Goal: Task Accomplishment & Management: Manage account settings

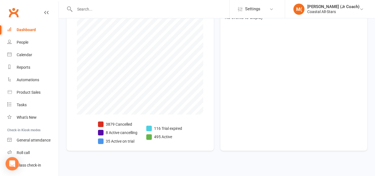
scroll to position [158, 0]
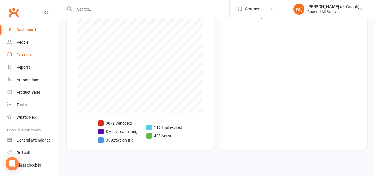
click at [43, 57] on link "Calendar" at bounding box center [32, 55] width 51 height 13
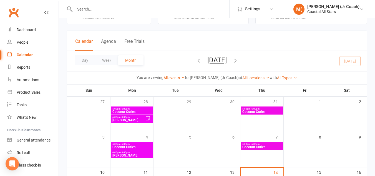
scroll to position [18, 0]
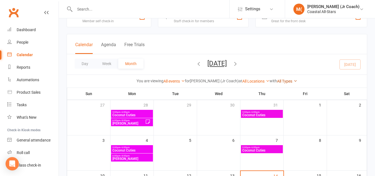
click at [277, 81] on link "All Types" at bounding box center [287, 81] width 20 height 4
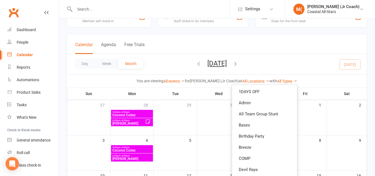
click at [207, 80] on strong "[PERSON_NAME] (Jr Coach)" at bounding box center [214, 81] width 49 height 4
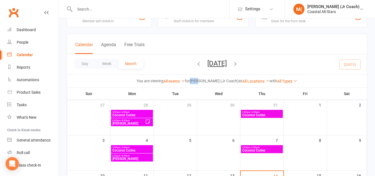
click at [207, 80] on strong "[PERSON_NAME] (Jr Coach)" at bounding box center [214, 81] width 49 height 4
click at [212, 82] on strong "[PERSON_NAME] (Jr Coach)" at bounding box center [214, 81] width 49 height 4
click at [212, 82] on strong "Mae (Jr Coach)" at bounding box center [214, 81] width 49 height 4
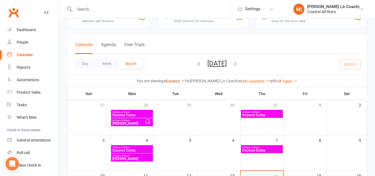
click at [185, 83] on link "All events" at bounding box center [174, 81] width 21 height 4
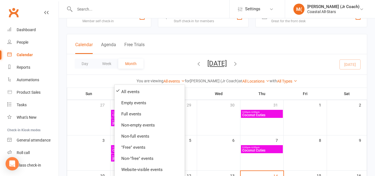
click at [208, 79] on strong "Mae (Jr Coach)" at bounding box center [214, 81] width 49 height 4
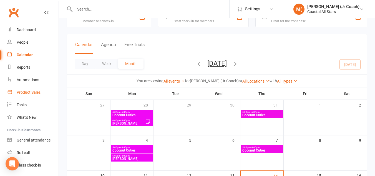
click at [38, 92] on div "Product Sales" at bounding box center [29, 92] width 24 height 4
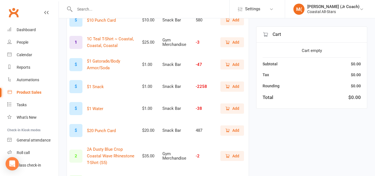
scroll to position [84, 0]
click at [235, 131] on span "Add" at bounding box center [236, 130] width 7 height 6
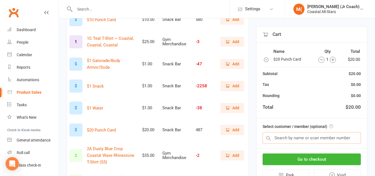
click at [294, 140] on input "text" at bounding box center [312, 138] width 98 height 12
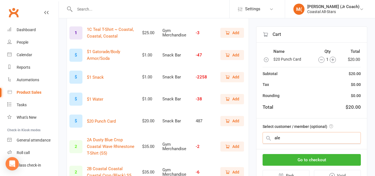
scroll to position [94, 0]
type input "alex"
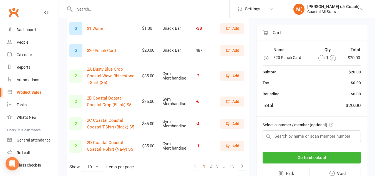
scroll to position [93, 0]
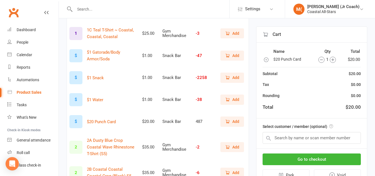
click at [343, 83] on div "Tax $0.00" at bounding box center [312, 84] width 98 height 6
click at [29, 33] on link "Dashboard" at bounding box center [32, 30] width 51 height 13
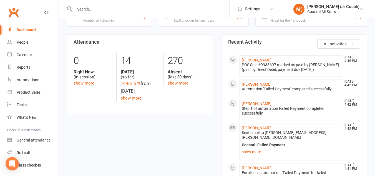
scroll to position [203, 0]
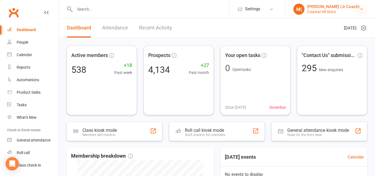
click at [363, 10] on icon at bounding box center [362, 9] width 4 height 4
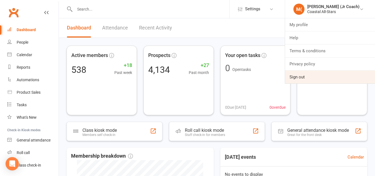
click at [341, 73] on link "Sign out" at bounding box center [330, 77] width 90 height 13
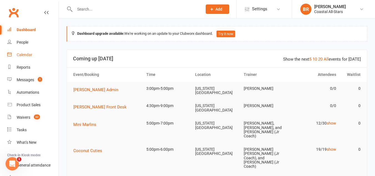
click at [29, 51] on link "Calendar" at bounding box center [32, 55] width 51 height 13
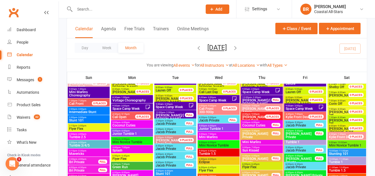
scroll to position [534, 0]
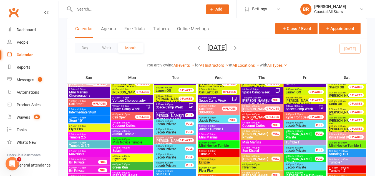
click at [125, 8] on input "text" at bounding box center [136, 9] width 126 height 8
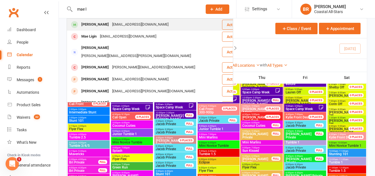
type input "mae l"
click at [114, 26] on div "bligon70@hotmail.com" at bounding box center [141, 25] width 60 height 8
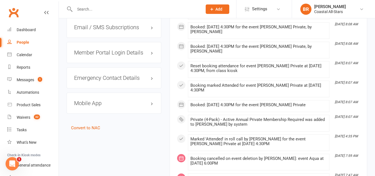
scroll to position [755, 0]
click at [152, 56] on h3 "Member Portal Login Details" at bounding box center [114, 53] width 80 height 6
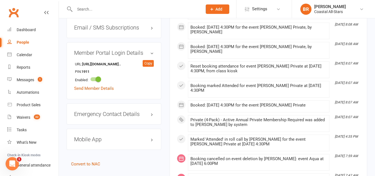
click at [151, 56] on h3 "Member Portal Login Details" at bounding box center [114, 53] width 80 height 6
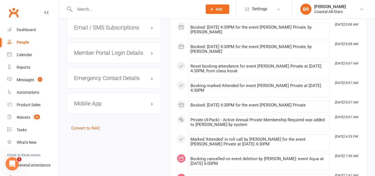
click at [151, 106] on h3 "Mobile App" at bounding box center [114, 103] width 80 height 6
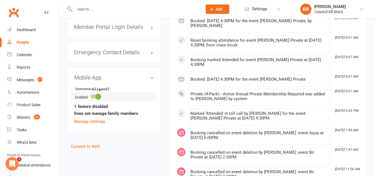
scroll to position [782, 0]
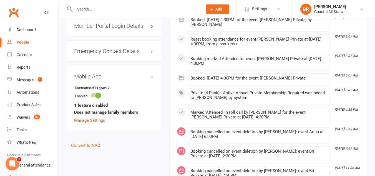
click at [151, 79] on h3 "Mobile App" at bounding box center [114, 76] width 80 height 6
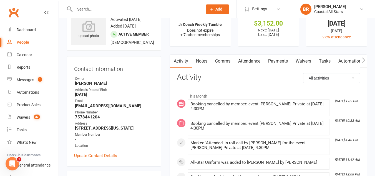
scroll to position [0, 0]
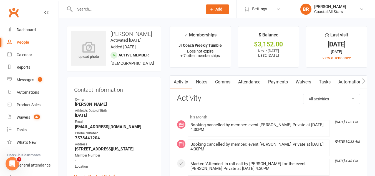
click at [280, 83] on link "Payments" at bounding box center [279, 82] width 28 height 13
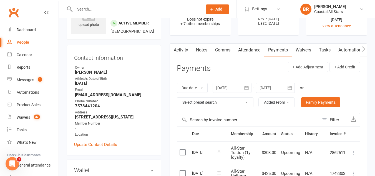
scroll to position [32, 0]
click at [180, 48] on link "Activity" at bounding box center [181, 50] width 22 height 13
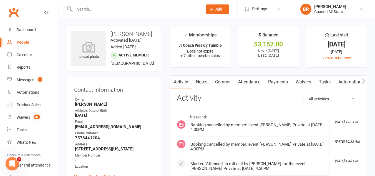
click at [342, 53] on div "2 days ago" at bounding box center [337, 52] width 51 height 6
click at [18, 57] on div "Calendar" at bounding box center [25, 55] width 16 height 4
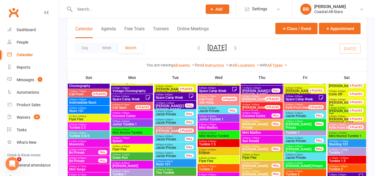
scroll to position [543, 0]
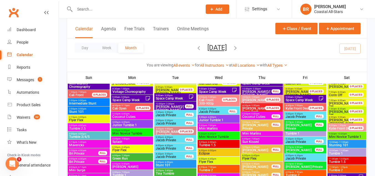
click at [257, 116] on span "Coconut Cuties" at bounding box center [257, 116] width 30 height 3
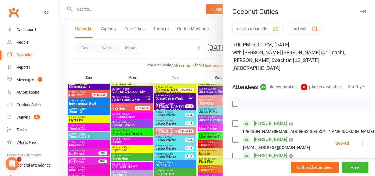
click at [262, 29] on button "Class kiosk mode" at bounding box center [258, 29] width 51 height 10
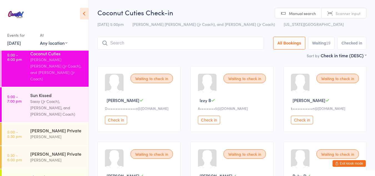
scroll to position [204, 0]
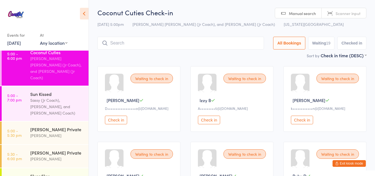
click at [346, 164] on button "Exit kiosk mode" at bounding box center [349, 163] width 33 height 7
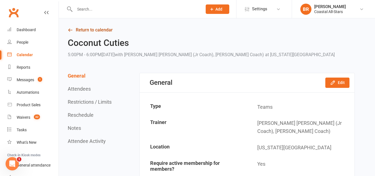
click at [80, 28] on link "Return to calendar" at bounding box center [211, 30] width 287 height 8
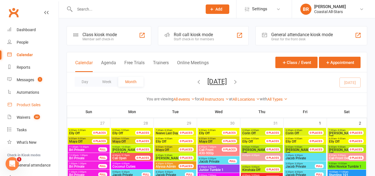
click at [31, 101] on link "Product Sales" at bounding box center [32, 105] width 51 height 13
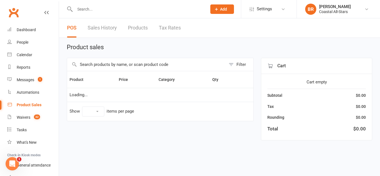
select select "10"
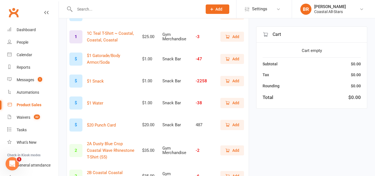
scroll to position [91, 0]
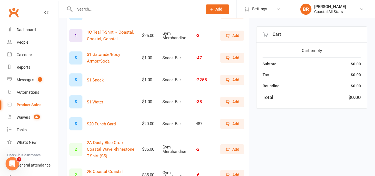
click at [231, 129] on button "Add" at bounding box center [233, 124] width 24 height 10
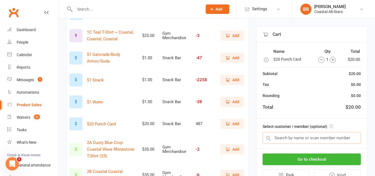
click at [279, 141] on input "text" at bounding box center [312, 138] width 98 height 12
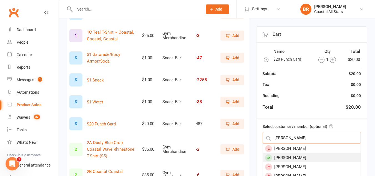
type input "alex b"
click at [282, 156] on div "Alex Browder" at bounding box center [312, 157] width 98 height 9
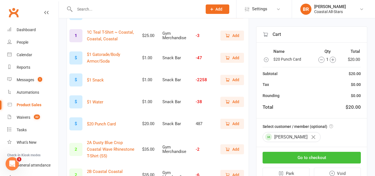
click at [282, 158] on button "Go to checkout" at bounding box center [312, 158] width 98 height 12
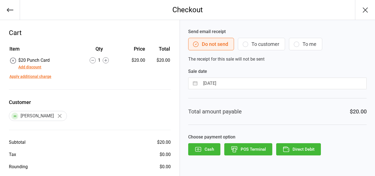
click at [260, 41] on button "To customer" at bounding box center [261, 44] width 47 height 13
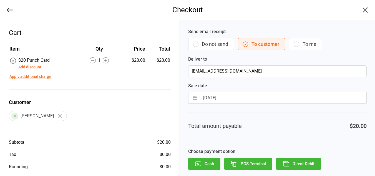
click at [290, 161] on button "Direct Debit" at bounding box center [299, 164] width 45 height 12
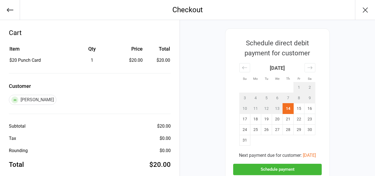
click at [284, 173] on button "Schedule payment" at bounding box center [277, 169] width 89 height 11
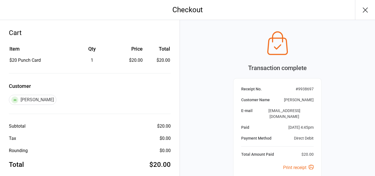
scroll to position [62, 0]
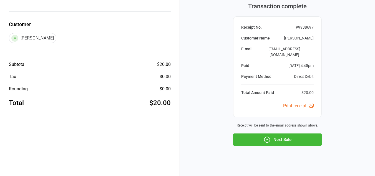
click at [287, 133] on button "Next Sale" at bounding box center [277, 139] width 89 height 12
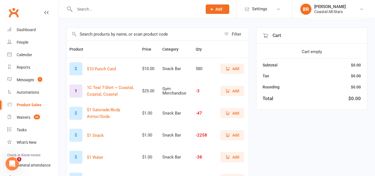
click at [237, 113] on span "Add" at bounding box center [236, 113] width 7 height 6
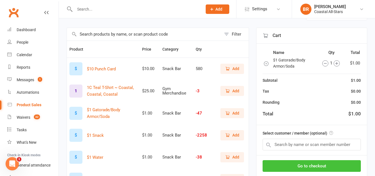
click at [296, 166] on button "Go to checkout" at bounding box center [312, 166] width 98 height 12
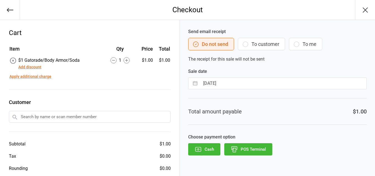
click at [213, 151] on button "Cash" at bounding box center [204, 149] width 32 height 12
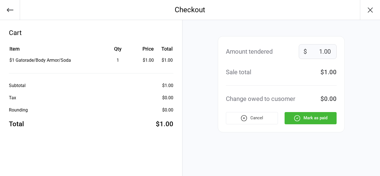
click at [298, 118] on icon "button" at bounding box center [297, 118] width 1 height 1
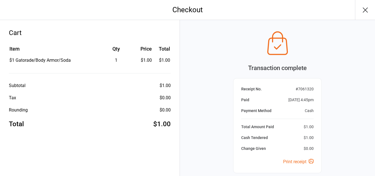
scroll to position [51, 0]
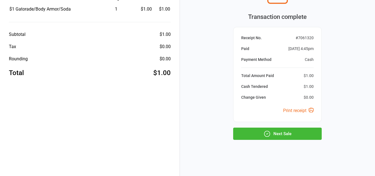
click at [276, 133] on button "Next Sale" at bounding box center [277, 134] width 89 height 12
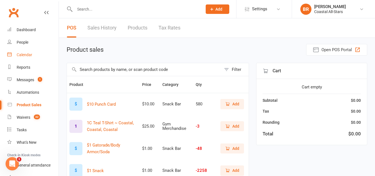
click at [32, 53] on div "Calendar" at bounding box center [25, 55] width 16 height 4
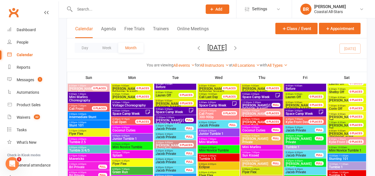
scroll to position [529, 0]
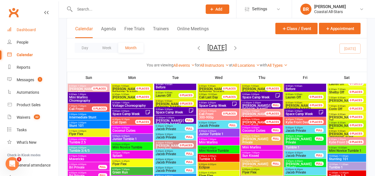
click at [31, 31] on div "Dashboard" at bounding box center [26, 30] width 19 height 4
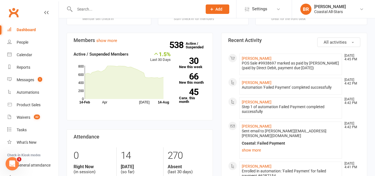
scroll to position [205, 0]
click at [33, 55] on link "Calendar" at bounding box center [32, 55] width 51 height 13
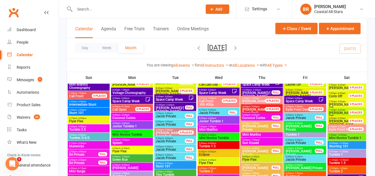
scroll to position [531, 0]
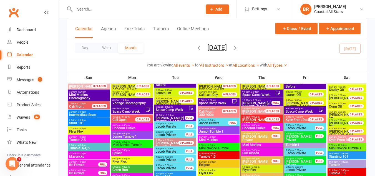
click at [251, 133] on span "- 5:30pm" at bounding box center [255, 133] width 9 height 3
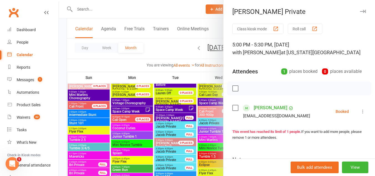
click at [233, 106] on label at bounding box center [236, 108] width 6 height 6
click at [245, 89] on icon "button" at bounding box center [248, 88] width 6 height 6
click at [177, 51] on div at bounding box center [217, 88] width 317 height 176
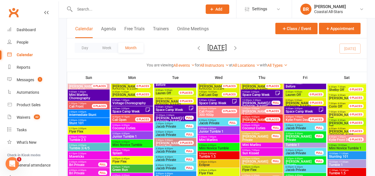
click at [143, 12] on input "text" at bounding box center [136, 9] width 126 height 8
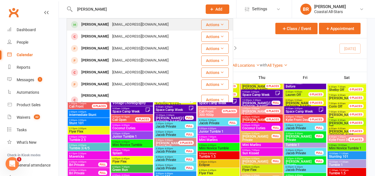
type input "isabel higg"
click at [130, 26] on div "colette704@hotmail.com" at bounding box center [141, 25] width 60 height 8
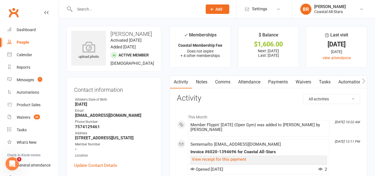
click at [284, 83] on link "Payments" at bounding box center [279, 82] width 28 height 13
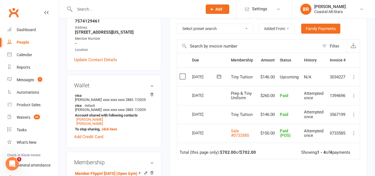
scroll to position [110, 0]
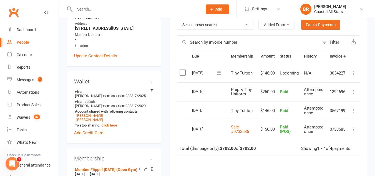
click at [330, 148] on strong "4" at bounding box center [331, 148] width 3 height 5
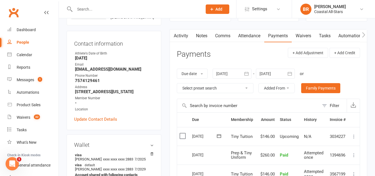
scroll to position [46, 0]
click at [289, 74] on icon "button" at bounding box center [290, 74] width 6 height 6
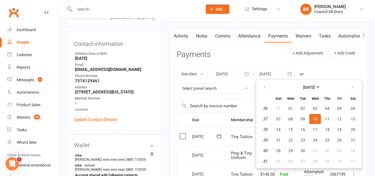
click at [258, 60] on header "Payments + Add Adjustment + Add Credit" at bounding box center [268, 55] width 183 height 15
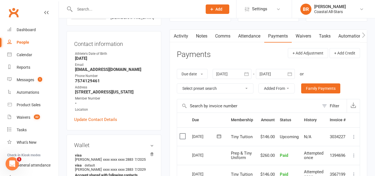
click at [245, 76] on icon "button" at bounding box center [247, 74] width 6 height 6
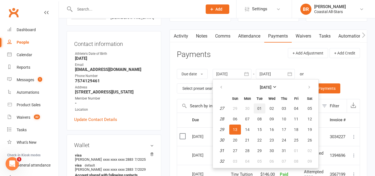
click at [262, 107] on span "01" at bounding box center [260, 108] width 4 height 4
type input "01 Jul 2025"
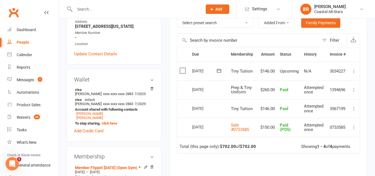
scroll to position [126, 0]
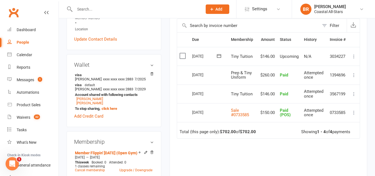
click at [337, 130] on div "Showing 1 - 4 of 4 payments" at bounding box center [326, 132] width 49 height 5
click at [336, 131] on div "Showing 1 - 4 of 4 payments" at bounding box center [326, 132] width 49 height 5
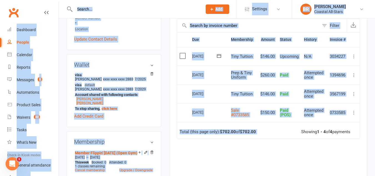
click at [336, 131] on div "Showing 1 - 4 of 4 payments" at bounding box center [326, 132] width 49 height 5
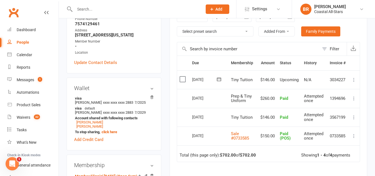
scroll to position [103, 0]
click at [333, 47] on div "Filter" at bounding box center [334, 48] width 9 height 7
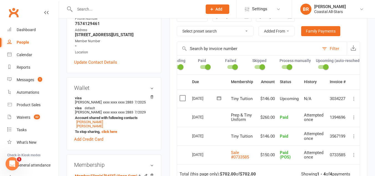
scroll to position [0, 50]
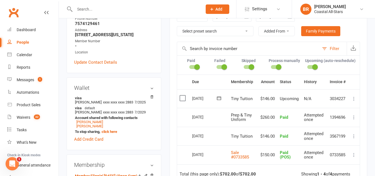
click at [336, 51] on div "Filter" at bounding box center [334, 48] width 9 height 7
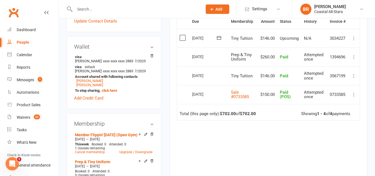
scroll to position [145, 0]
click at [317, 114] on strong "1 - 4" at bounding box center [321, 113] width 9 height 5
click at [19, 55] on div "Calendar" at bounding box center [25, 55] width 16 height 4
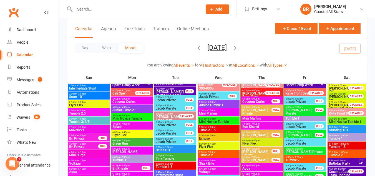
scroll to position [557, 0]
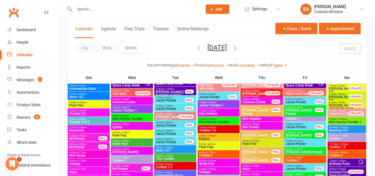
click at [258, 132] on span "- 6:00pm" at bounding box center [255, 132] width 9 height 3
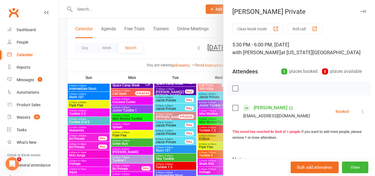
click at [234, 108] on label at bounding box center [236, 108] width 6 height 6
click at [245, 89] on icon "button" at bounding box center [248, 88] width 6 height 6
click at [176, 44] on div at bounding box center [217, 88] width 317 height 176
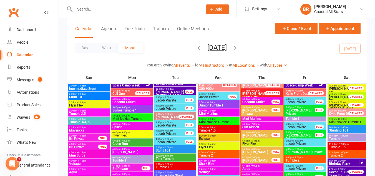
drag, startPoint x: 252, startPoint y: 141, endPoint x: 249, endPoint y: 142, distance: 3.1
click at [249, 142] on span "Flyer Flex" at bounding box center [262, 143] width 40 height 3
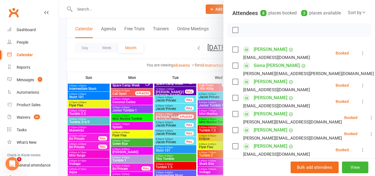
scroll to position [59, 0]
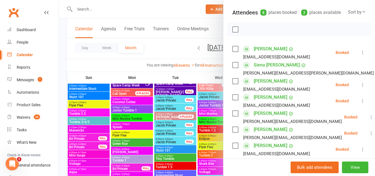
click at [235, 52] on label at bounding box center [236, 49] width 6 height 6
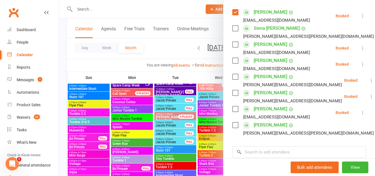
scroll to position [106, 0]
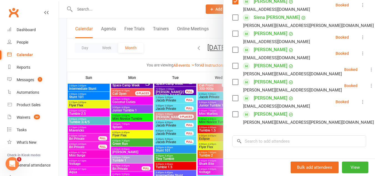
click at [234, 101] on label at bounding box center [236, 98] width 6 height 6
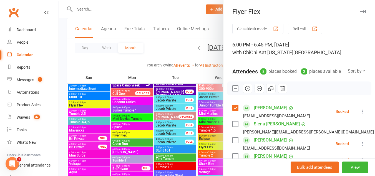
click at [246, 91] on icon "button" at bounding box center [248, 88] width 5 height 5
click at [171, 49] on div at bounding box center [217, 88] width 317 height 176
